Goal: Information Seeking & Learning: Check status

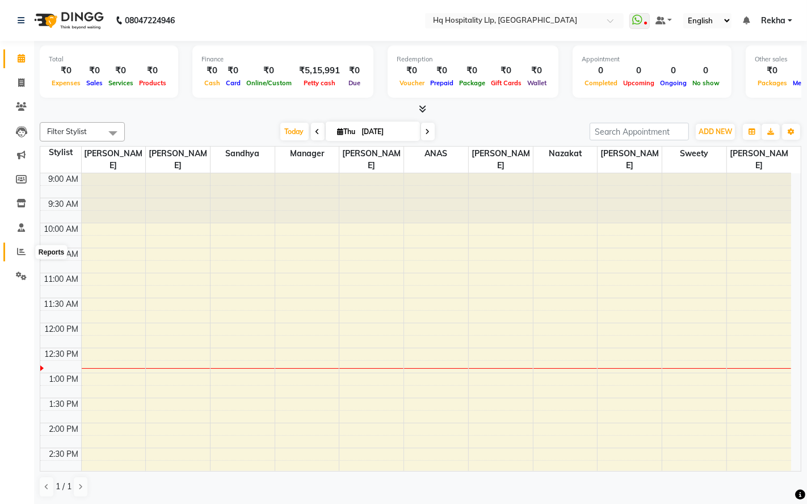
click at [18, 248] on icon at bounding box center [21, 251] width 9 height 9
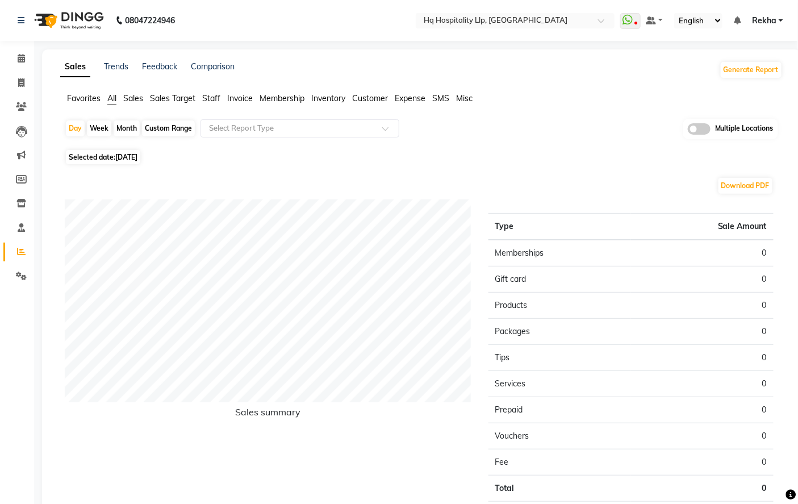
click at [216, 99] on span "Staff" at bounding box center [211, 98] width 18 height 10
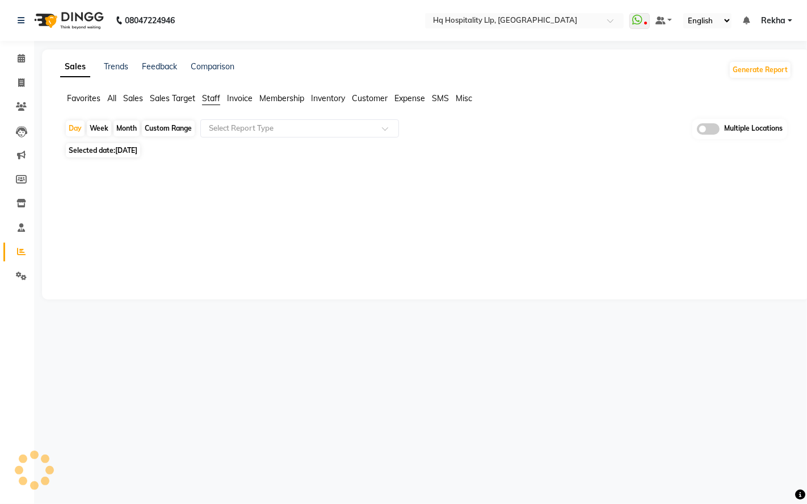
click at [128, 127] on div "Month" at bounding box center [127, 128] width 26 height 16
select select "9"
select select "2025"
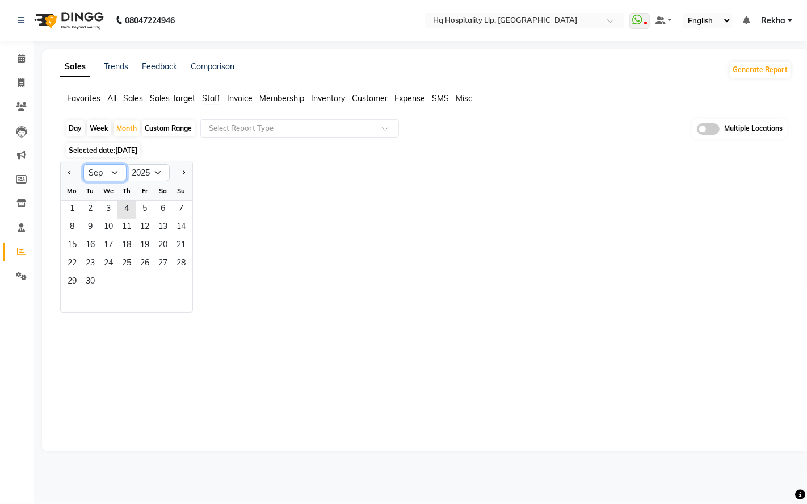
click at [116, 172] on select "Jan Feb Mar Apr May Jun [DATE] Aug Sep Oct Nov Dec" at bounding box center [104, 172] width 43 height 17
select select "8"
click at [83, 164] on select "Jan Feb Mar Apr May Jun [DATE] Aug Sep Oct Nov Dec" at bounding box center [104, 172] width 43 height 17
click at [146, 200] on span "1" at bounding box center [145, 209] width 18 height 18
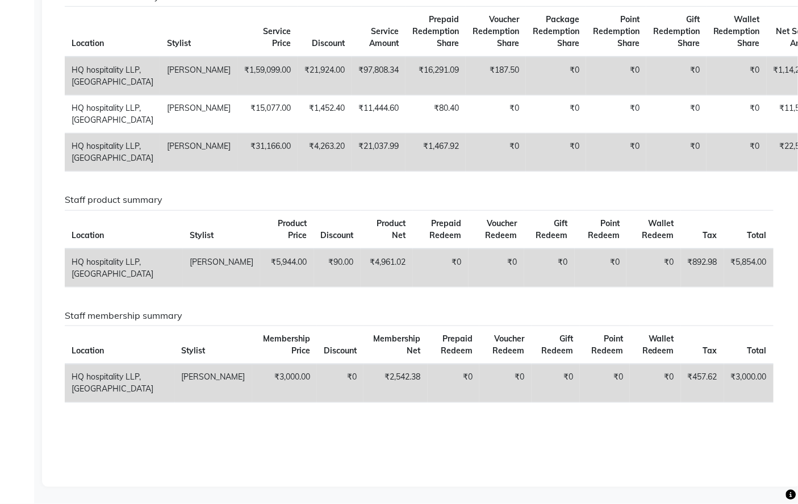
scroll to position [501, 0]
